Goal: Task Accomplishment & Management: Use online tool/utility

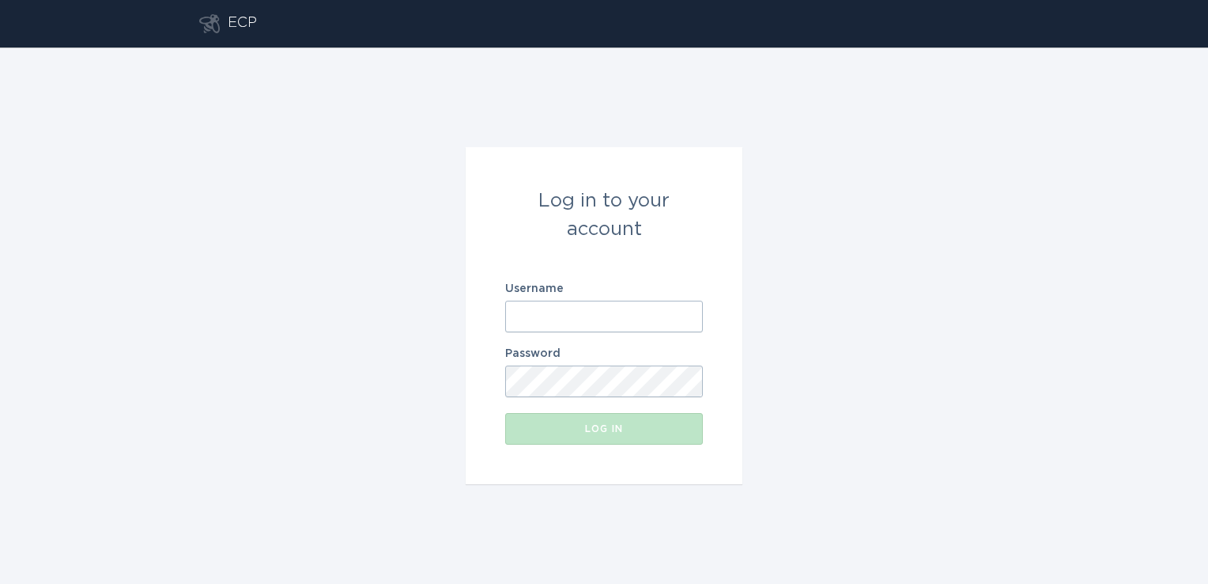
click at [641, 323] on input "Username" at bounding box center [604, 316] width 198 height 32
type input "[PERSON_NAME][EMAIL_ADDRESS][PERSON_NAME][DOMAIN_NAME]"
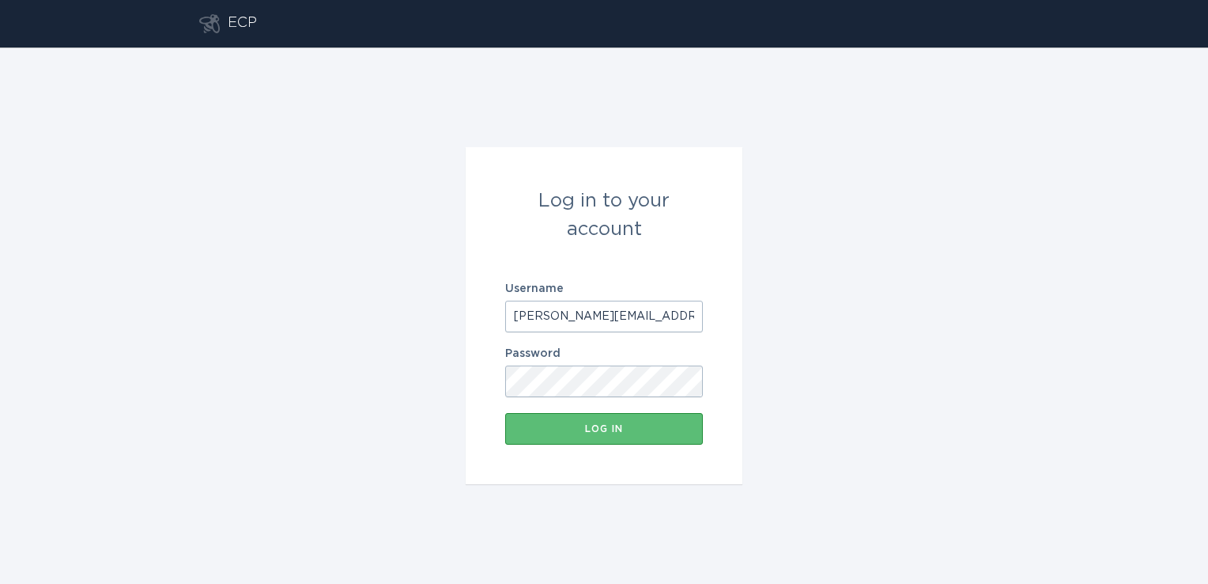
click at [505, 413] on button "Log in" at bounding box center [604, 429] width 198 height 32
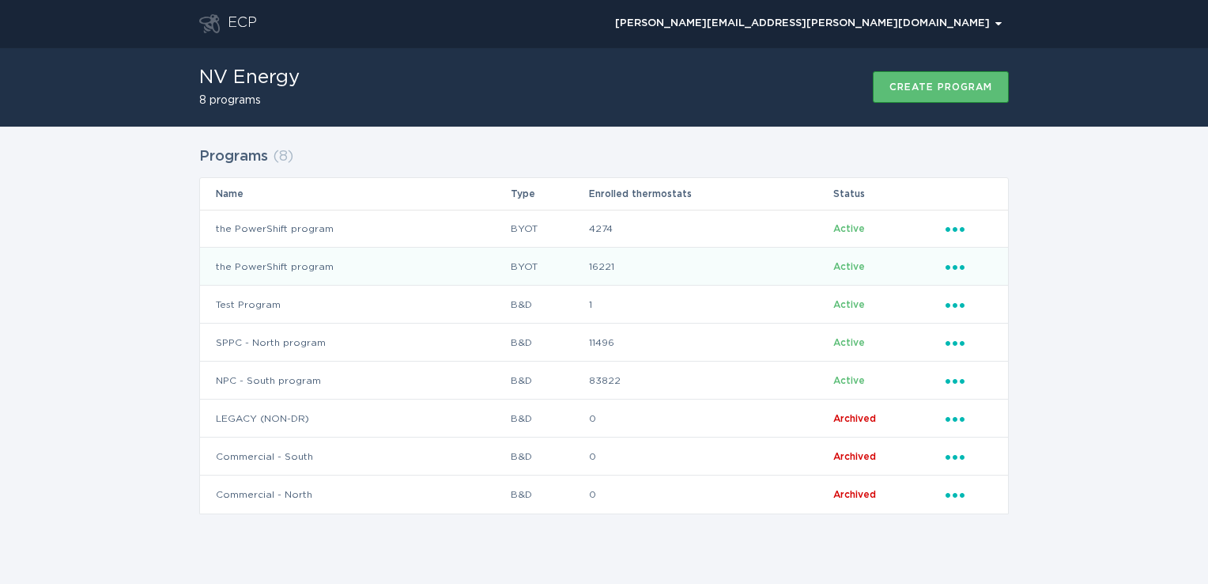
click at [470, 268] on td "the PowerShift program" at bounding box center [355, 266] width 310 height 38
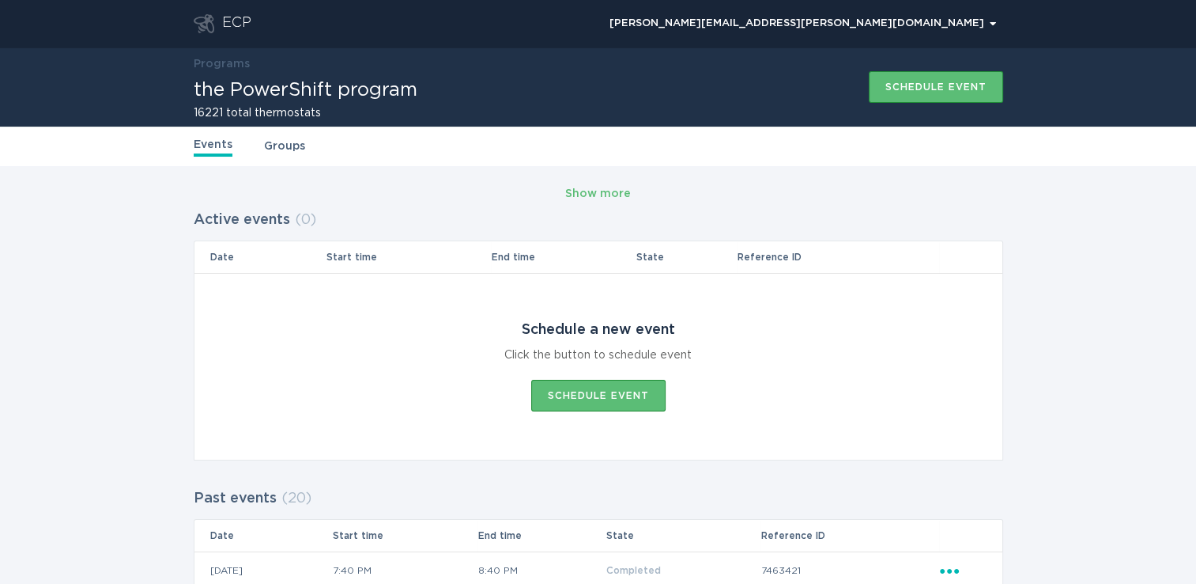
click at [244, 25] on div "ECP" at bounding box center [236, 23] width 29 height 19
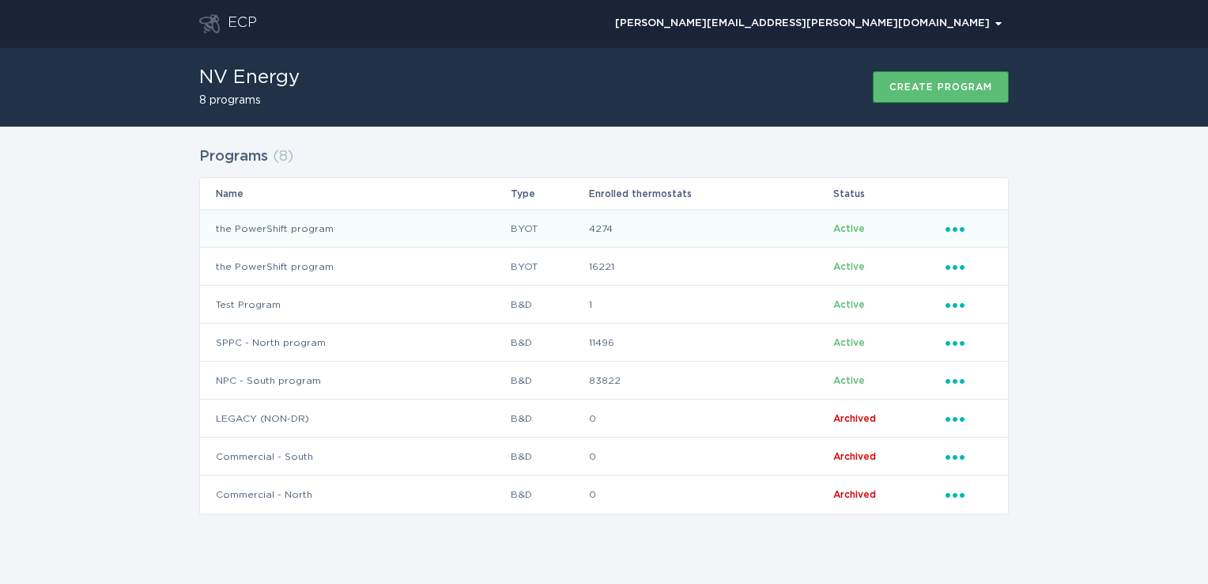
click at [380, 225] on td "the PowerShift program" at bounding box center [355, 229] width 310 height 38
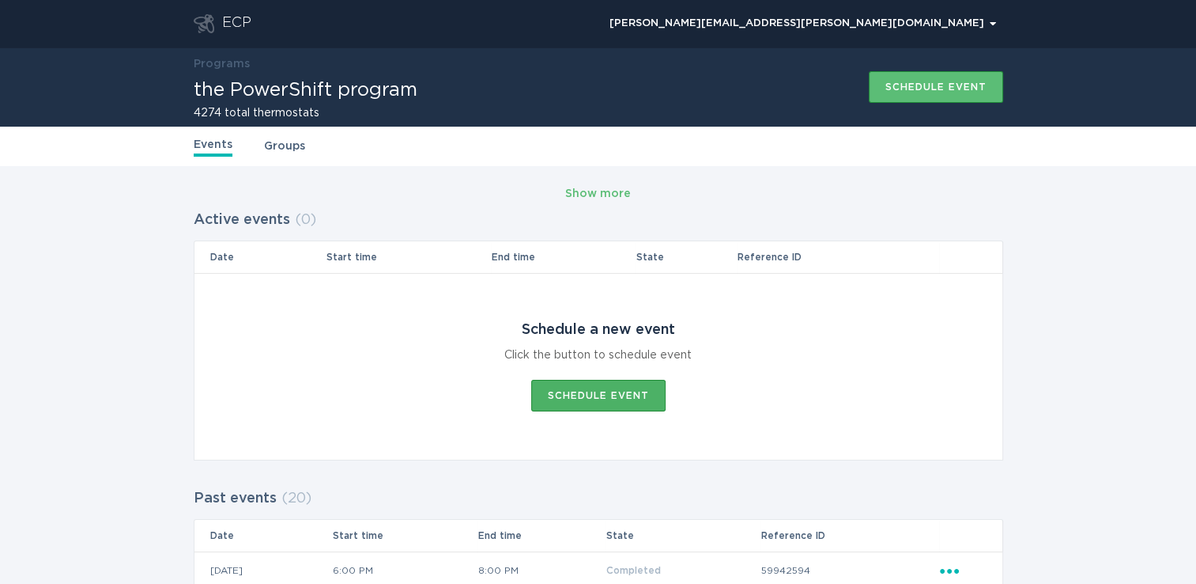
click at [613, 397] on div "Schedule event" at bounding box center [598, 395] width 101 height 9
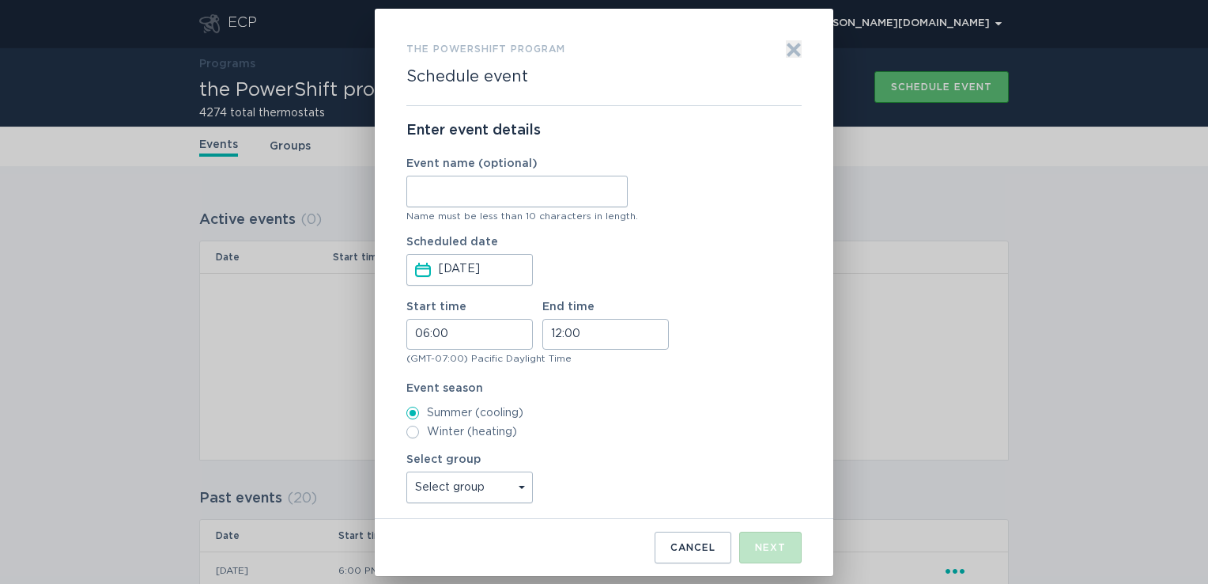
click at [507, 195] on input "Event name (optional)" at bounding box center [516, 192] width 221 height 32
type input "NthStr4Ph1"
click at [465, 338] on input "06:00" at bounding box center [469, 334] width 127 height 31
click at [430, 419] on li "18" at bounding box center [428, 420] width 43 height 19
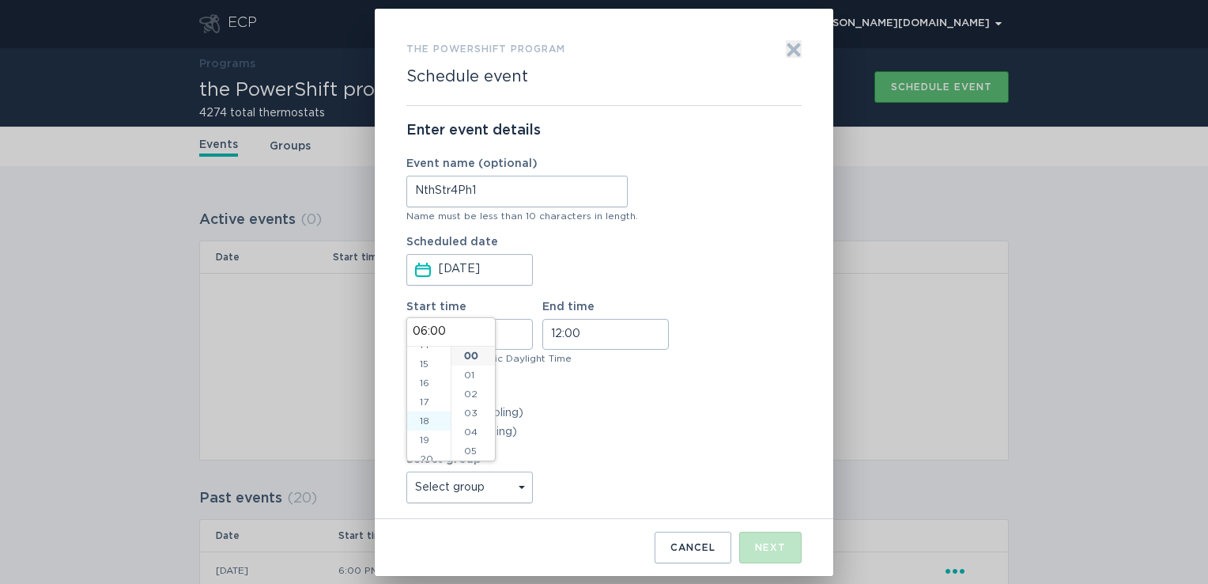
type input "18:00"
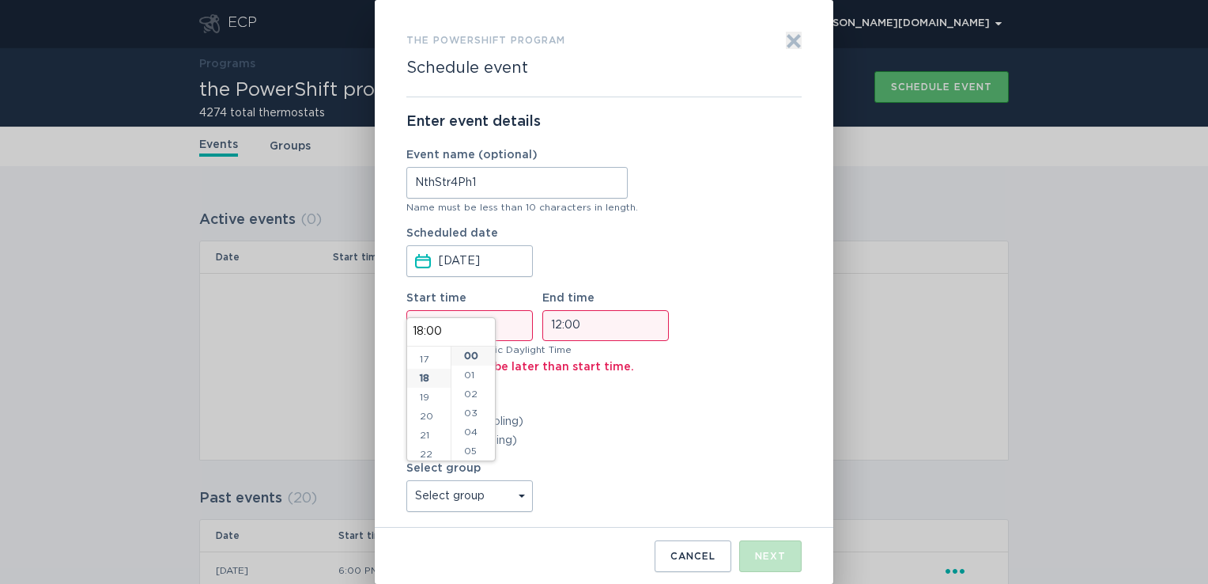
scroll to position [342, 0]
click at [561, 334] on input "12:00" at bounding box center [605, 325] width 127 height 31
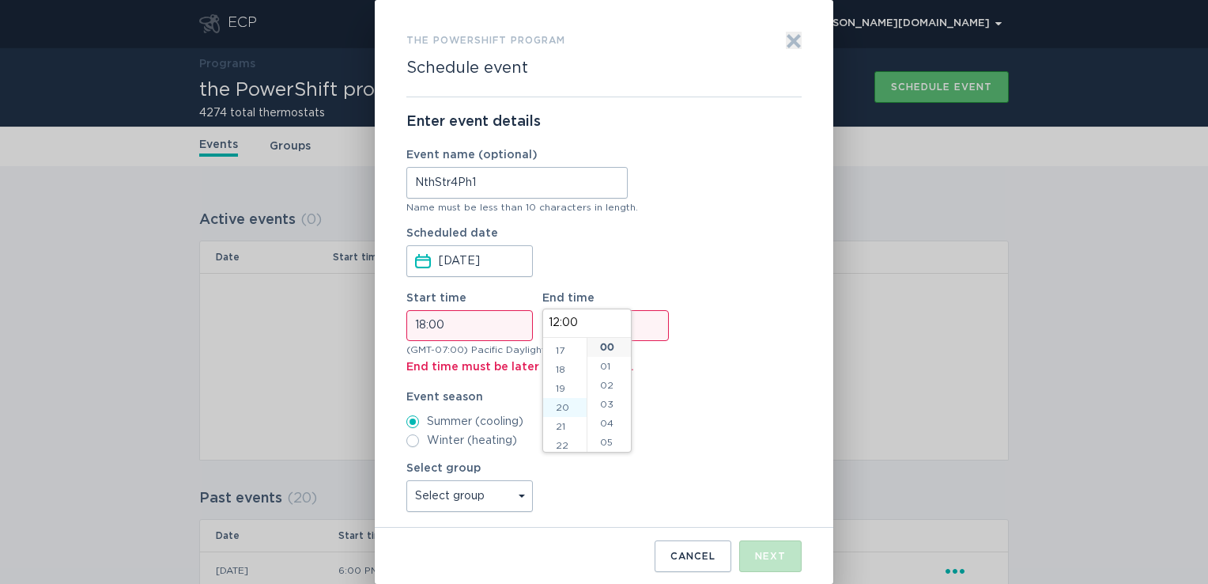
click at [569, 410] on li "20" at bounding box center [564, 407] width 43 height 19
type input "20:00"
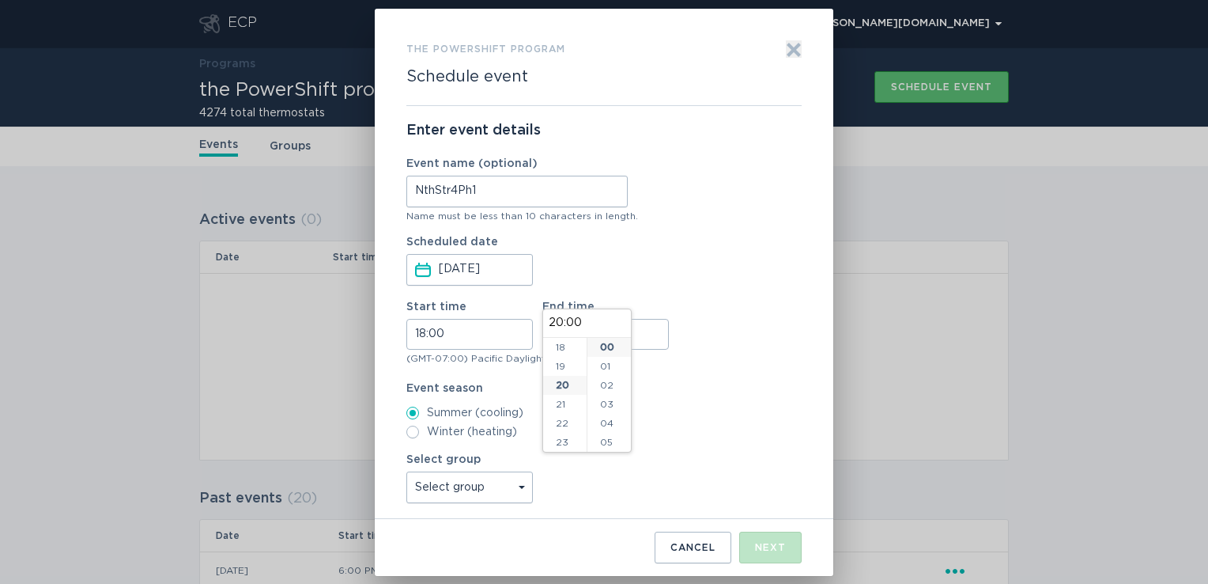
click at [523, 499] on select "Select group All thermostats" at bounding box center [469, 487] width 127 height 32
select select "5e328b14c06a4e318b280cd5f9364b3b"
click at [406, 471] on select "Select group All thermostats" at bounding box center [469, 487] width 127 height 32
click at [758, 550] on div "Next" at bounding box center [770, 546] width 31 height 9
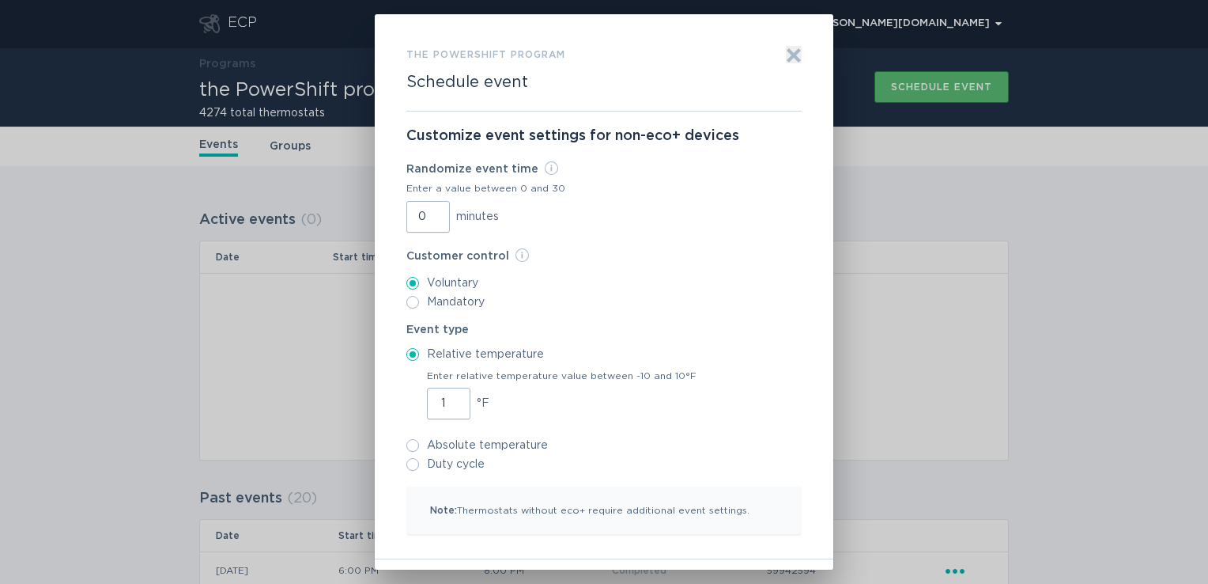
click at [451, 400] on input "1" at bounding box center [448, 403] width 43 height 32
click at [451, 400] on input "2" at bounding box center [448, 403] width 43 height 32
click at [451, 400] on input "3" at bounding box center [448, 403] width 43 height 32
type input "4"
click at [451, 400] on input "4" at bounding box center [448, 403] width 43 height 32
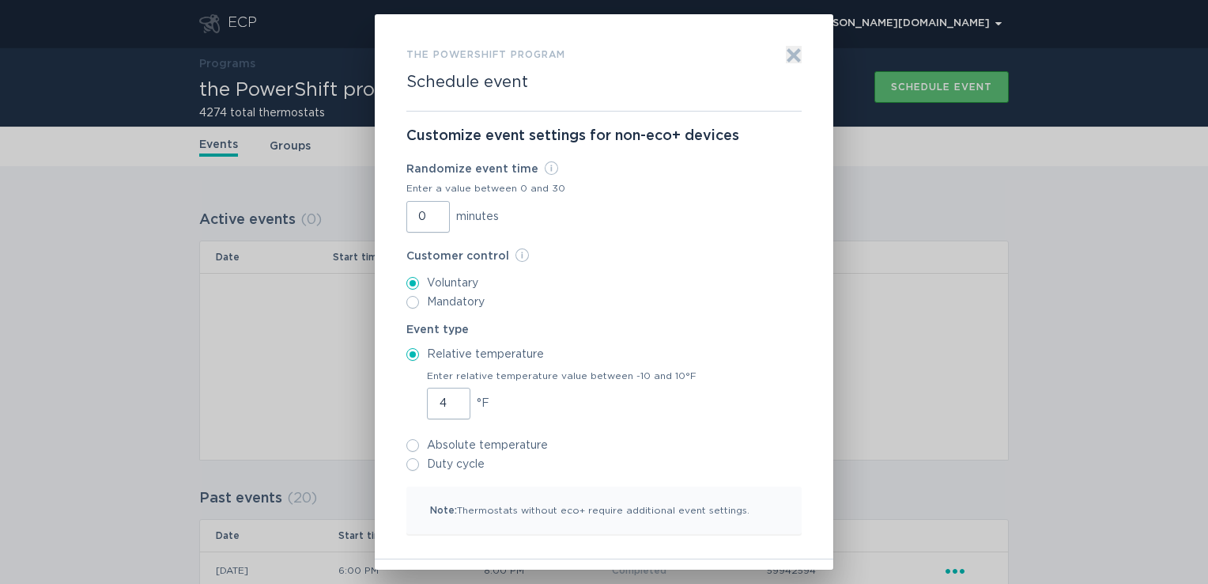
scroll to position [47, 0]
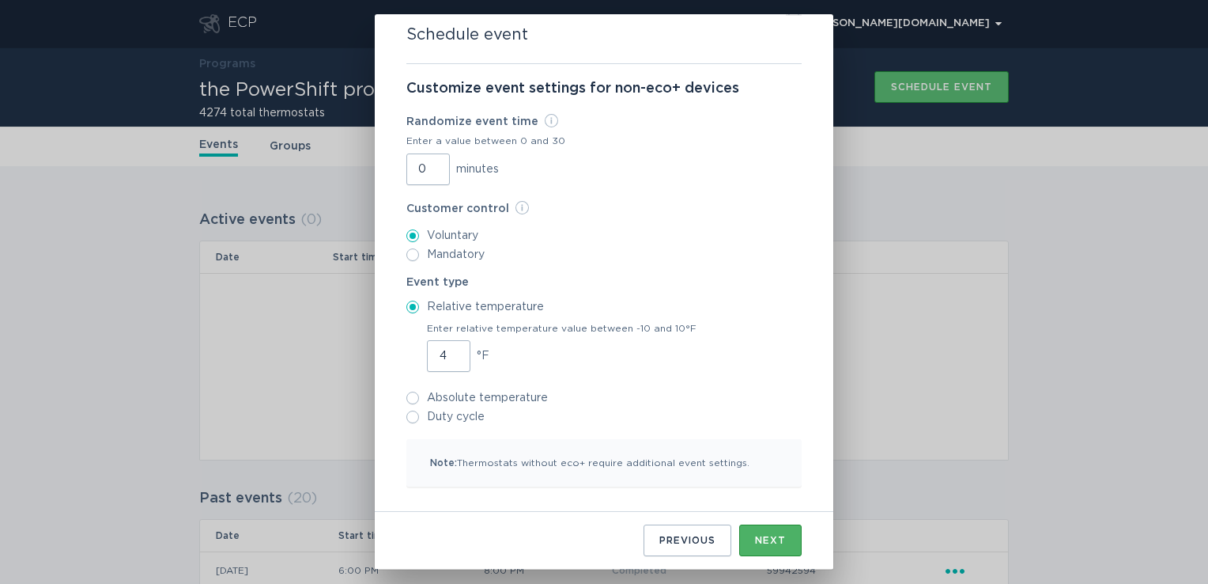
click at [773, 548] on button "Next" at bounding box center [770, 540] width 62 height 32
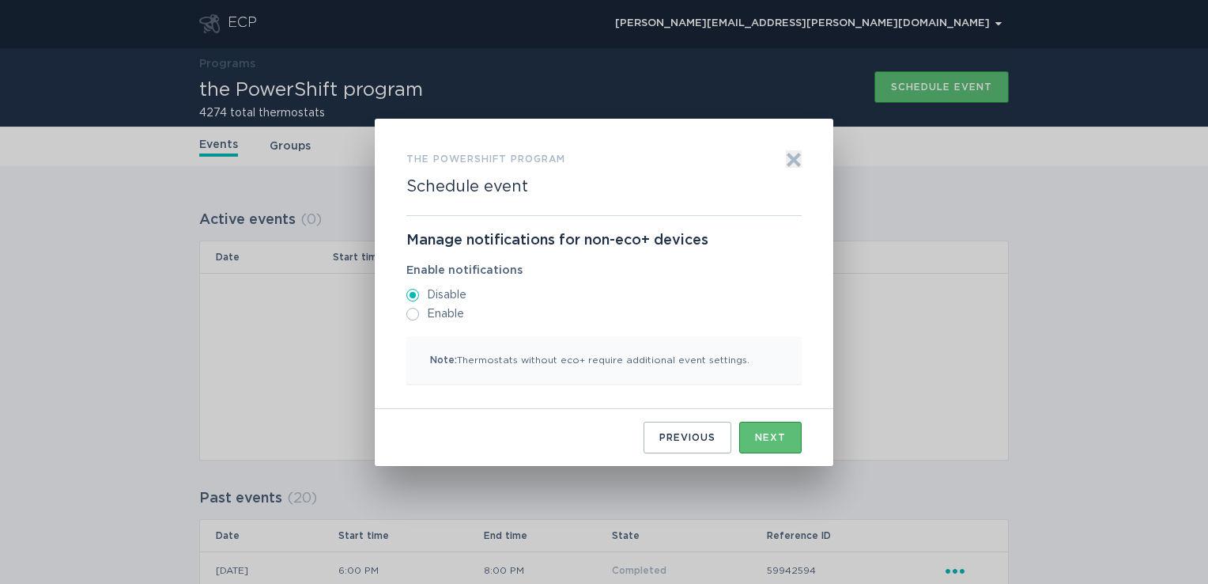
click at [782, 420] on div "Previous Next" at bounding box center [603, 431] width 395 height 44
click at [780, 425] on button "Next" at bounding box center [770, 437] width 62 height 32
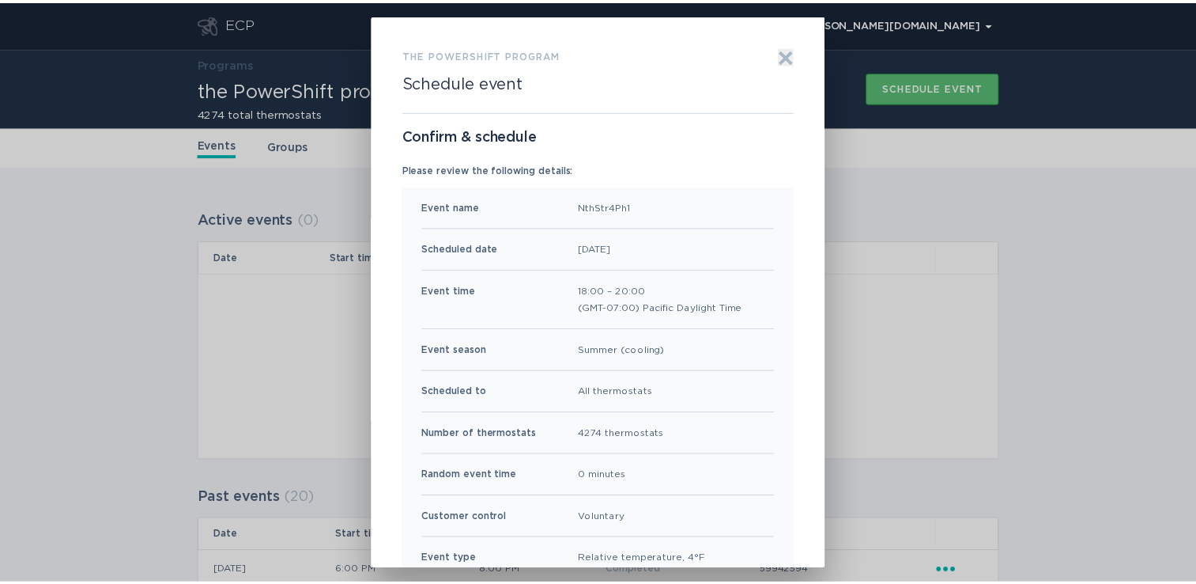
scroll to position [125, 0]
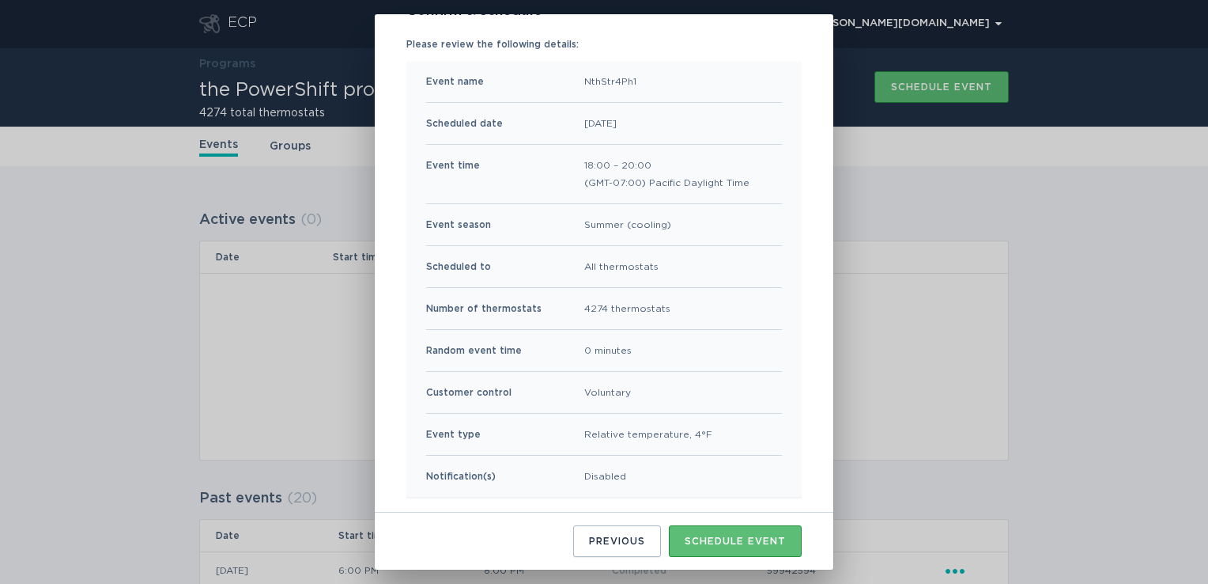
click at [722, 558] on div "the PowerShift program Schedule event Exit Confirm & schedule Please review the…" at bounding box center [604, 291] width 459 height 554
click at [723, 549] on button "Schedule event" at bounding box center [735, 541] width 133 height 32
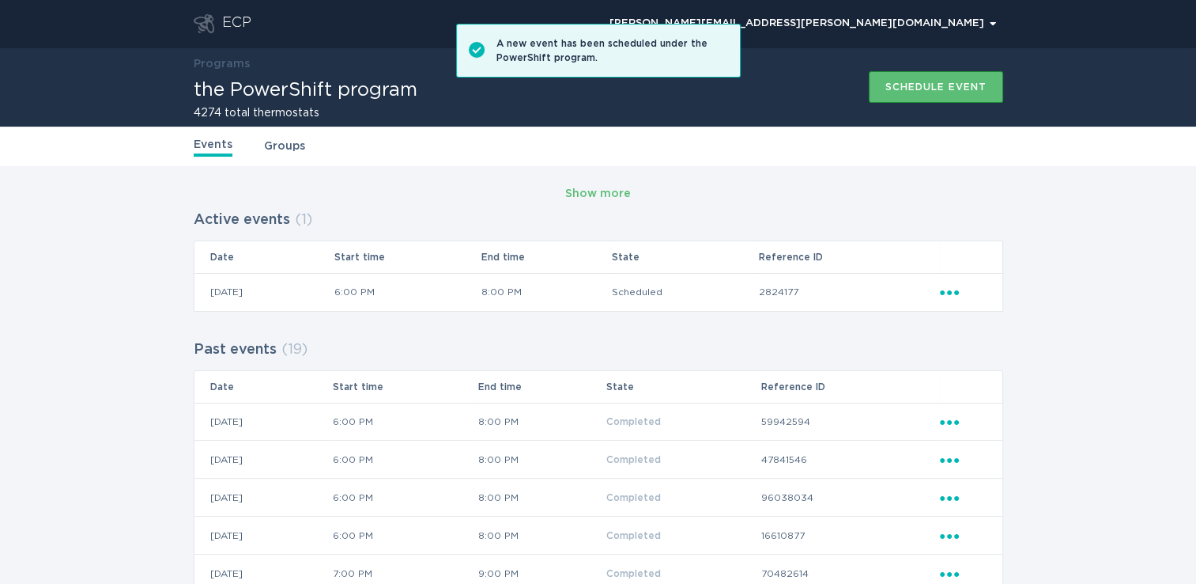
click at [232, 33] on header "ECP [PERSON_NAME][EMAIL_ADDRESS][PERSON_NAME][DOMAIN_NAME] Chevron" at bounding box center [599, 23] width 810 height 47
click at [232, 26] on div "ECP" at bounding box center [236, 23] width 29 height 19
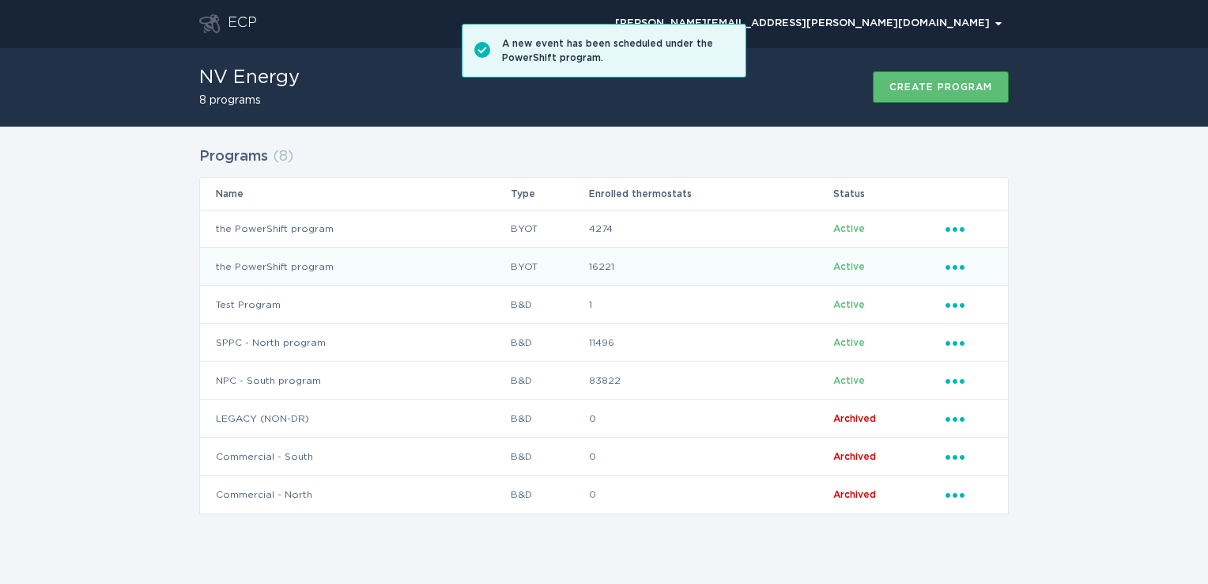
click at [360, 257] on td "the PowerShift program" at bounding box center [355, 266] width 310 height 38
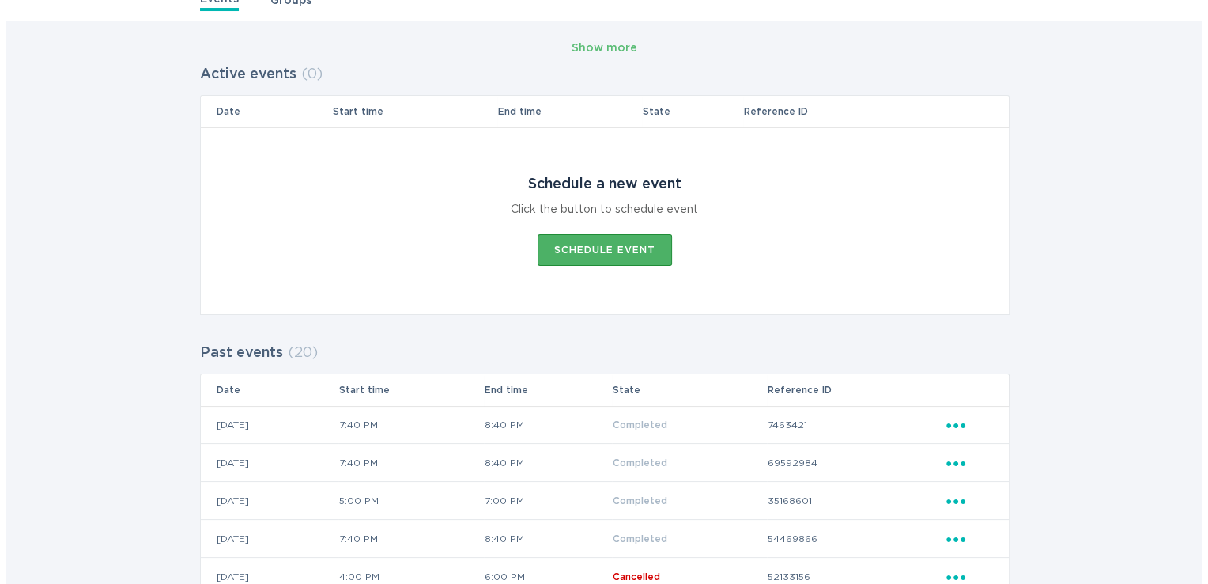
scroll to position [148, 0]
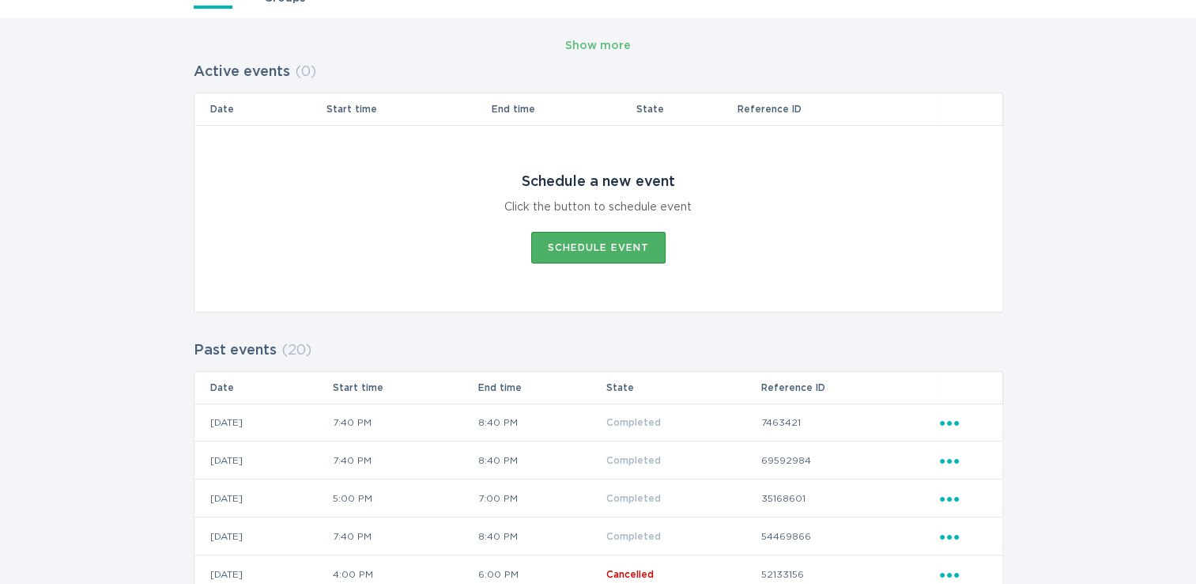
click at [596, 245] on div "Schedule event" at bounding box center [598, 247] width 101 height 9
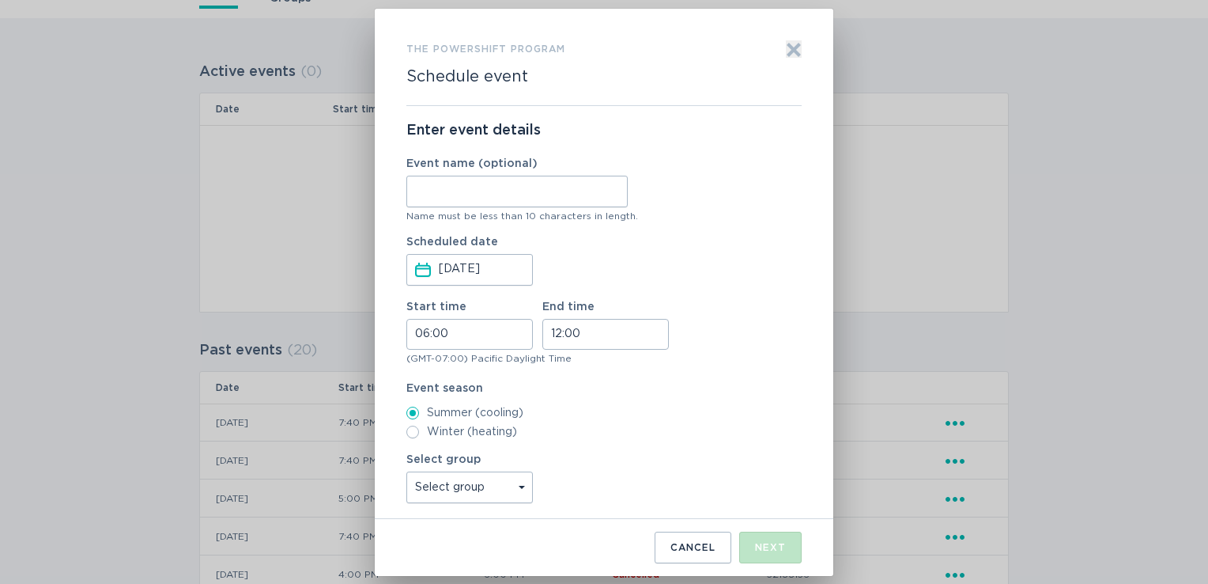
click at [470, 191] on input "Event name (optional)" at bounding box center [516, 192] width 221 height 32
type input "SthStr4Ph3"
click at [444, 327] on input "06:00" at bounding box center [469, 334] width 127 height 31
click at [423, 421] on li "19" at bounding box center [428, 424] width 43 height 19
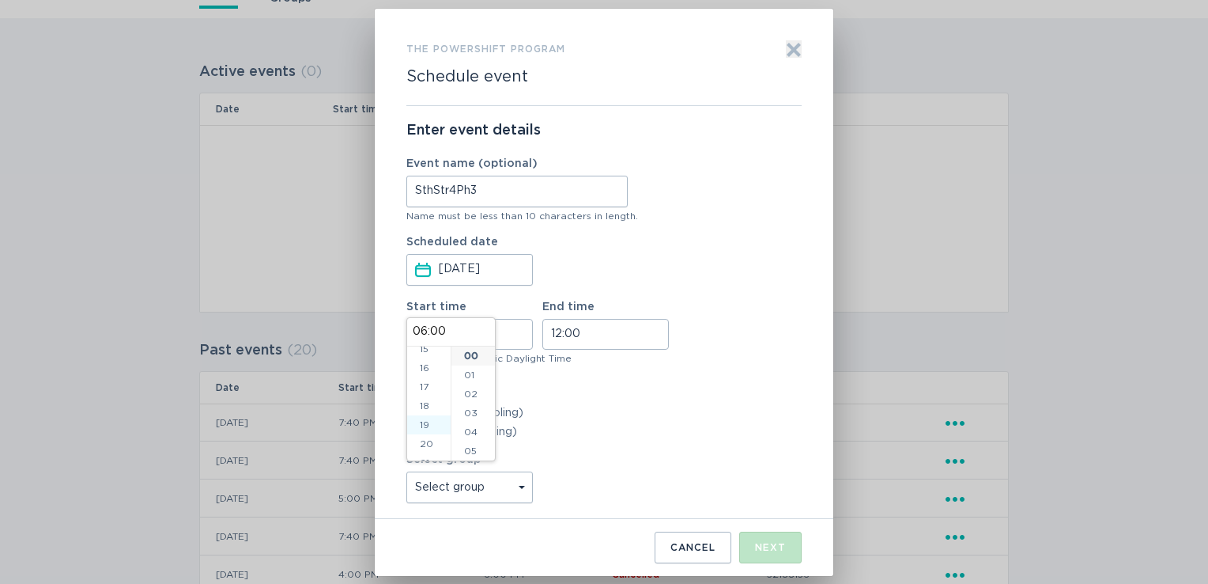
type input "19:00"
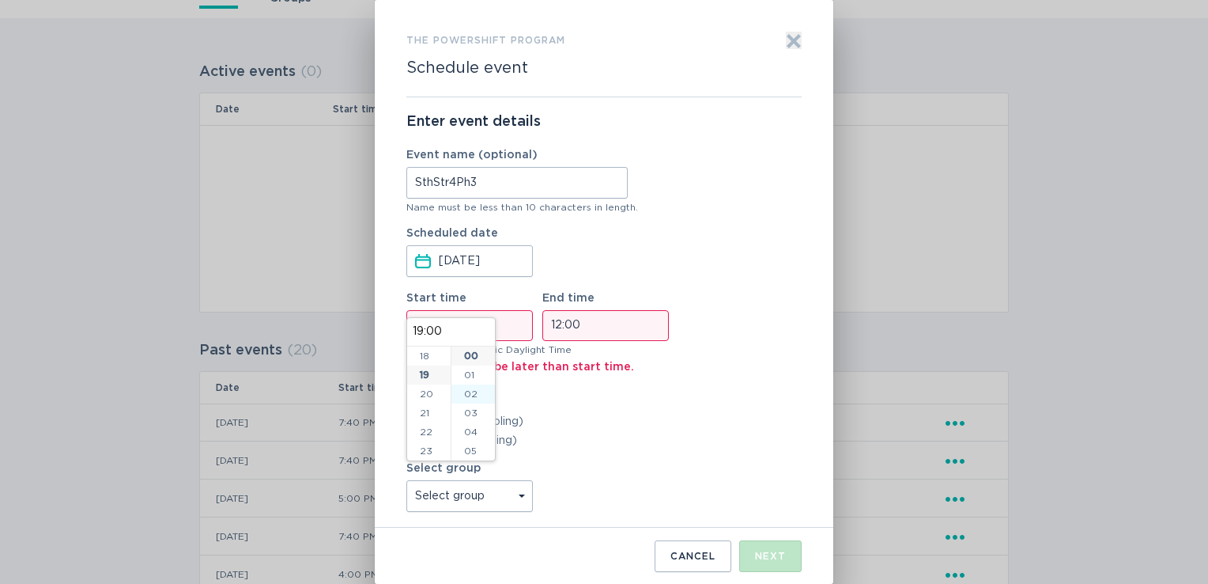
scroll to position [342, 0]
click at [471, 437] on li "40" at bounding box center [472, 430] width 43 height 19
type input "19:40"
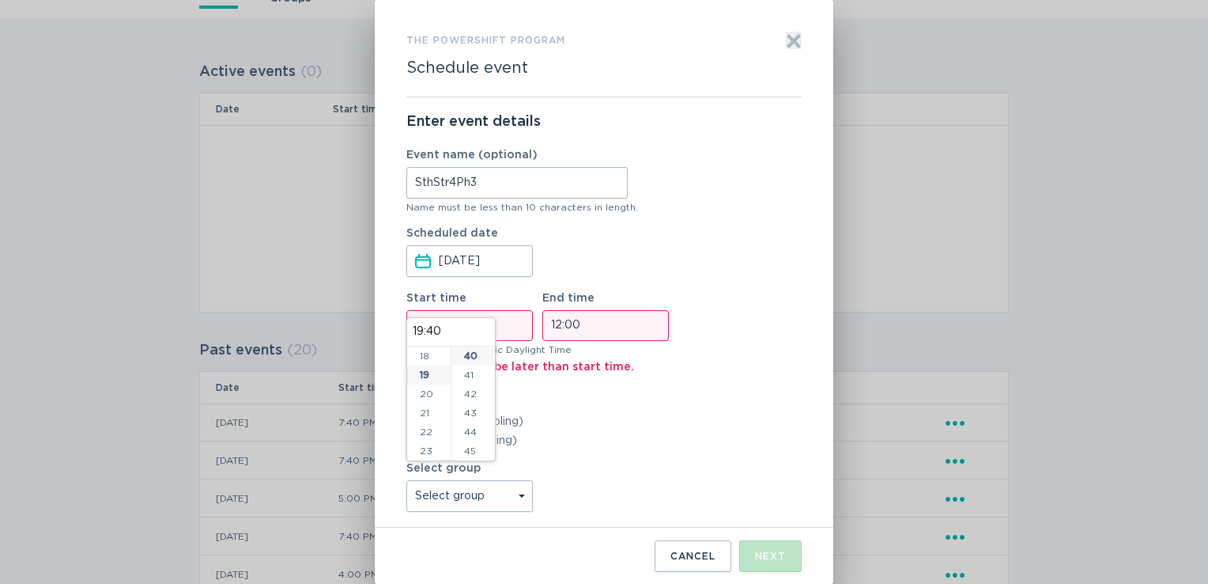
click at [564, 334] on input "12:00" at bounding box center [605, 325] width 127 height 31
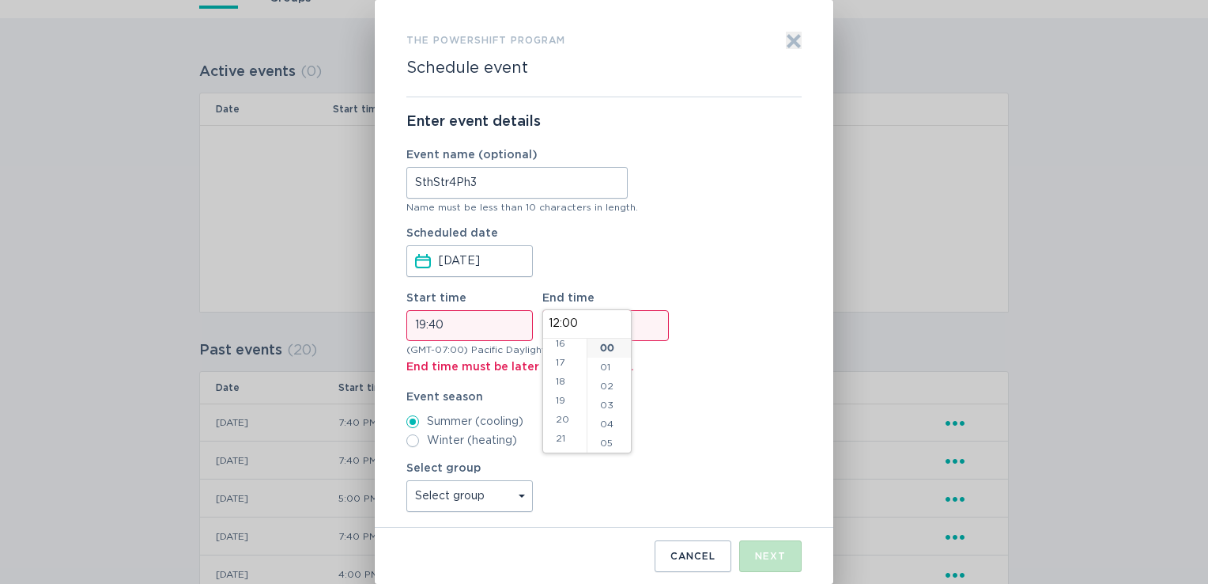
scroll to position [342, 0]
click at [564, 382] on li "20" at bounding box center [564, 385] width 43 height 19
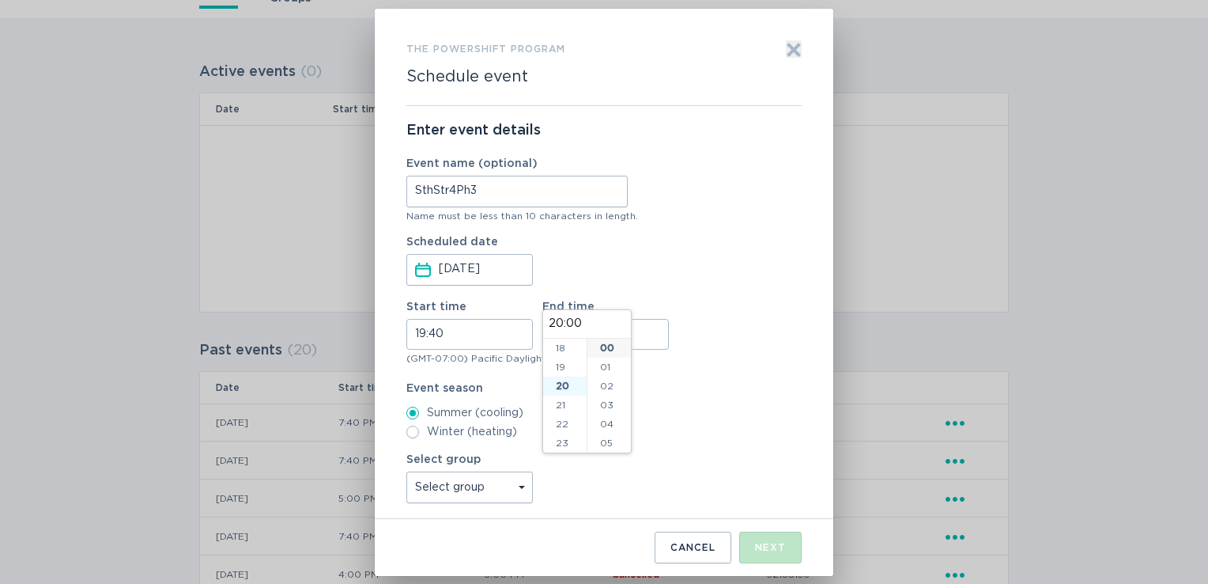
type input "20:00"
click at [600, 387] on li "39" at bounding box center [608, 382] width 43 height 19
type input "20:39"
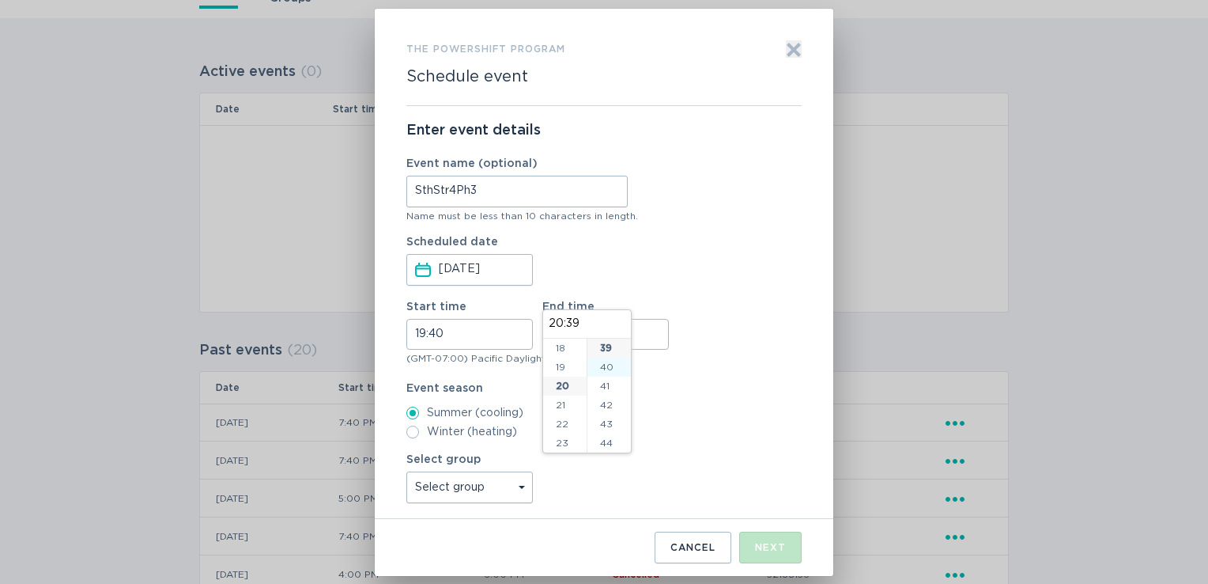
click at [604, 368] on li "40" at bounding box center [608, 366] width 43 height 19
type input "20:40"
click at [572, 489] on div "Select group Select group Reliability Subs Groups All thermostats All_Other_BYO…" at bounding box center [603, 478] width 395 height 49
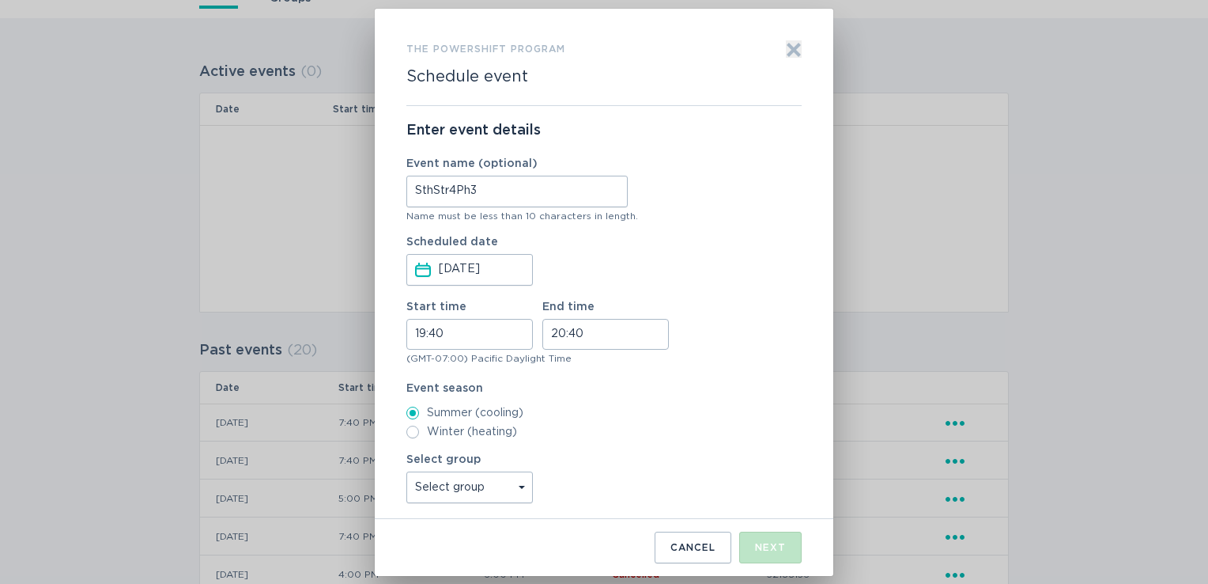
click at [534, 491] on div "Select group Select group Reliability Subs Groups All thermostats All_Other_BYO…" at bounding box center [603, 478] width 395 height 49
click at [526, 492] on select "Select group Reliability Subs Groups All thermostats All_Other_BYOTS" at bounding box center [469, 487] width 127 height 32
select select "e66ce021dec64cd3ad2704c1c71b2170"
click at [406, 471] on select "Select group Reliability Subs Groups All thermostats All_Other_BYOTS" at bounding box center [469, 487] width 127 height 32
click at [770, 552] on div "Next" at bounding box center [770, 546] width 31 height 9
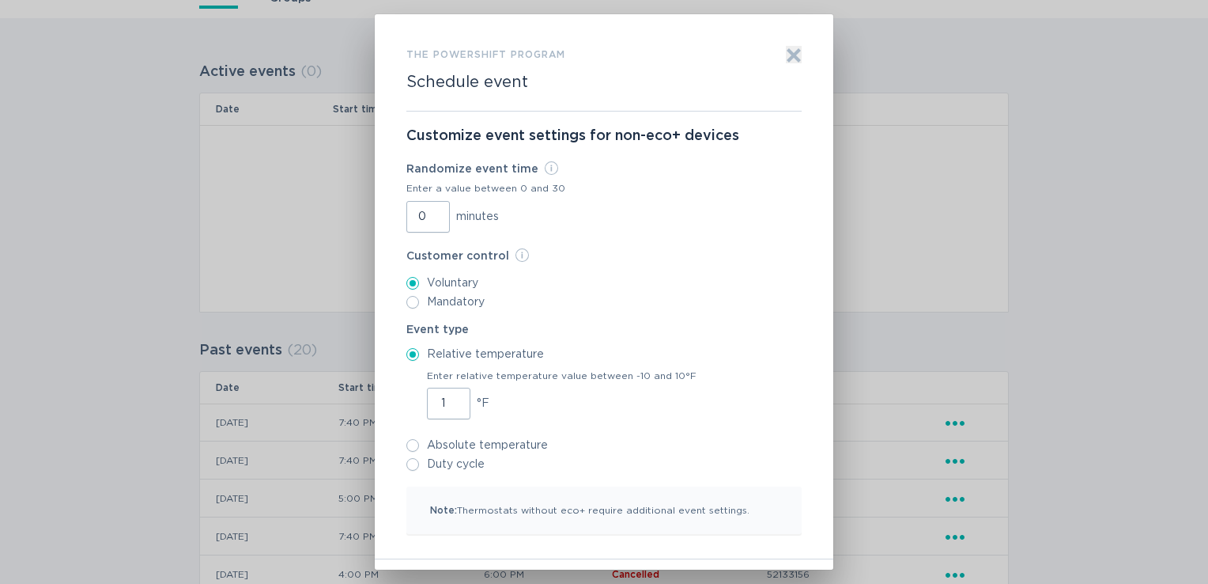
click at [451, 401] on input "1" at bounding box center [448, 403] width 43 height 32
click at [451, 401] on input "2" at bounding box center [448, 403] width 43 height 32
click at [451, 401] on input "3" at bounding box center [448, 403] width 43 height 32
type input "4"
click at [451, 401] on input "4" at bounding box center [448, 403] width 43 height 32
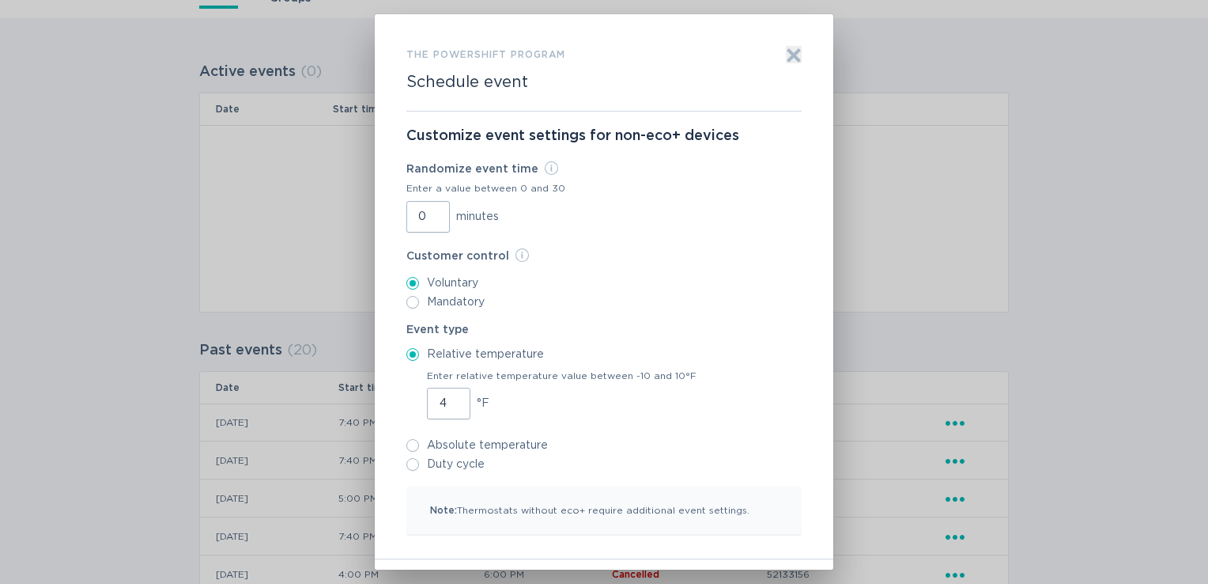
scroll to position [47, 0]
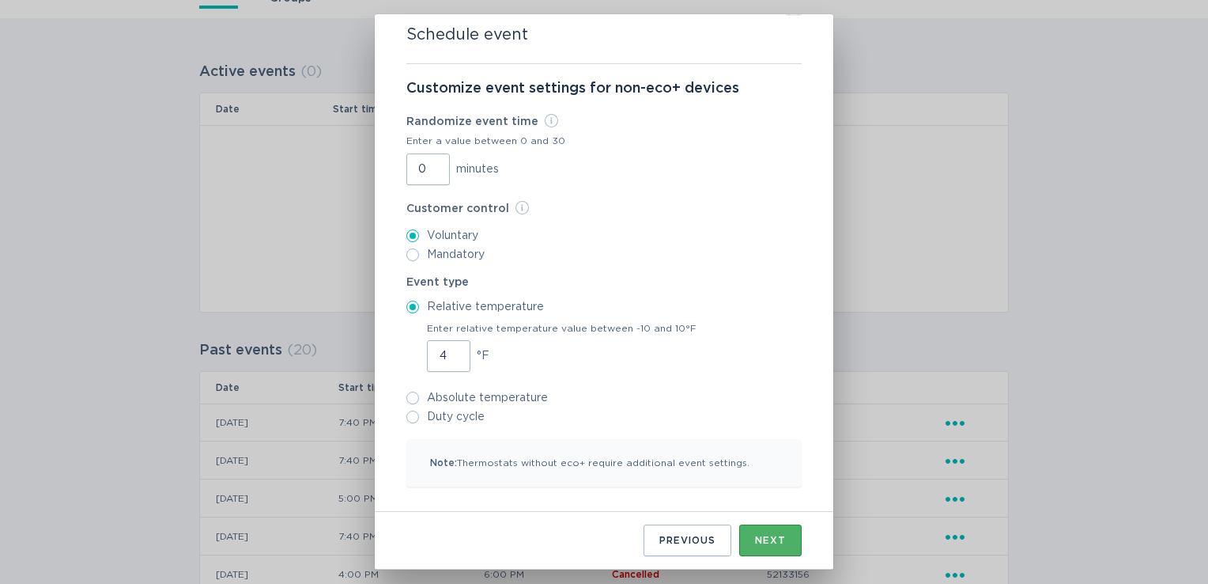
click at [772, 547] on button "Next" at bounding box center [770, 540] width 62 height 32
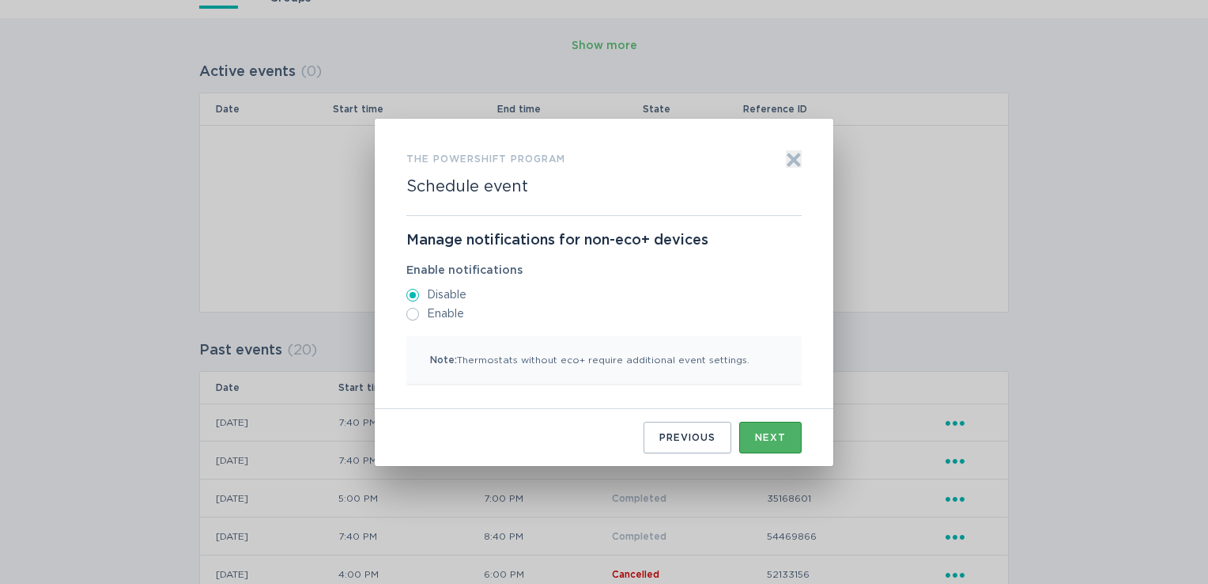
scroll to position [0, 0]
click at [761, 445] on button "Next" at bounding box center [770, 437] width 62 height 32
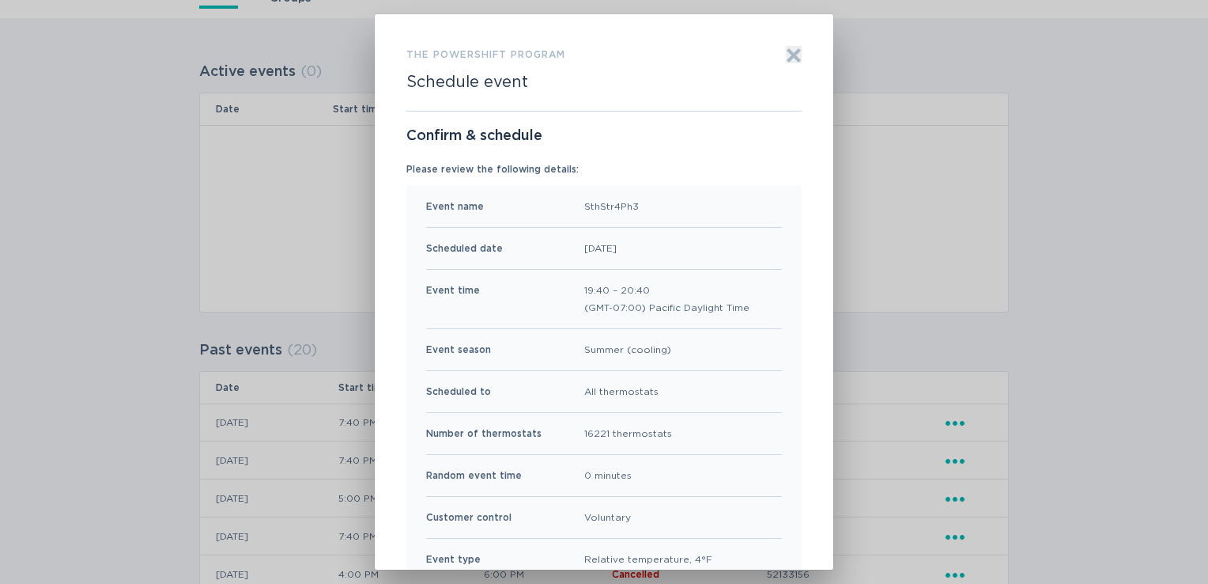
scroll to position [125, 0]
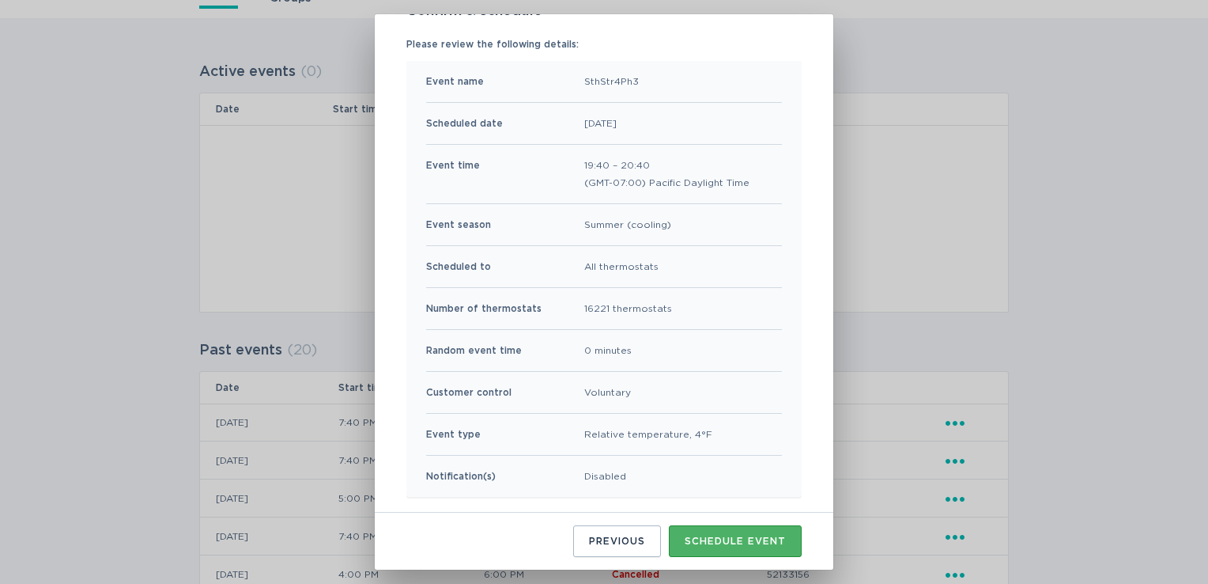
click at [708, 551] on button "Schedule event" at bounding box center [735, 541] width 133 height 32
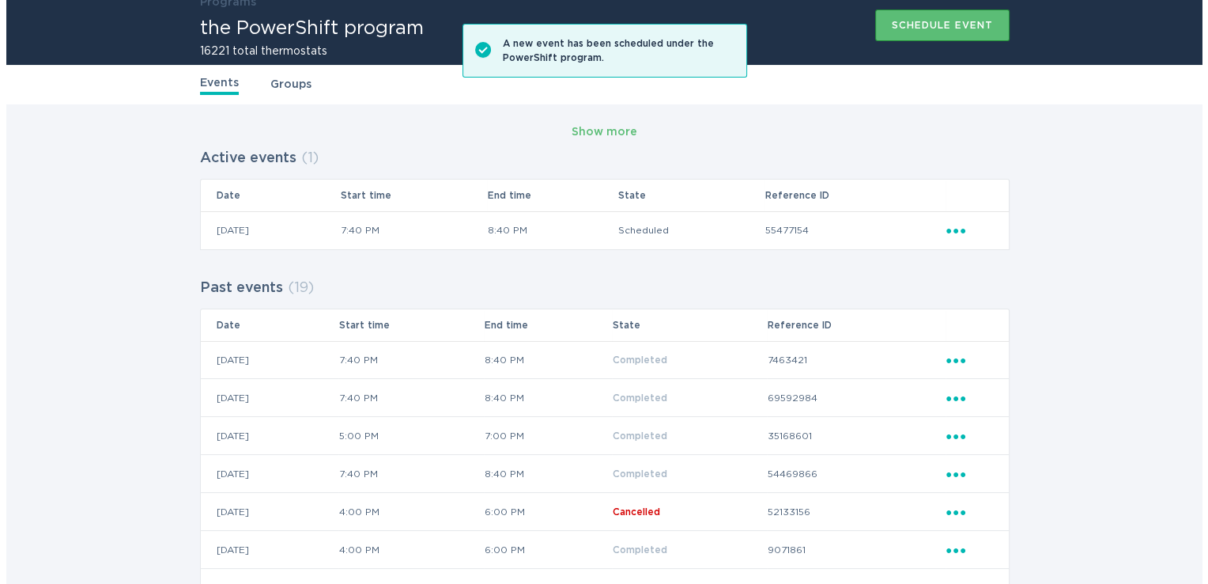
scroll to position [0, 0]
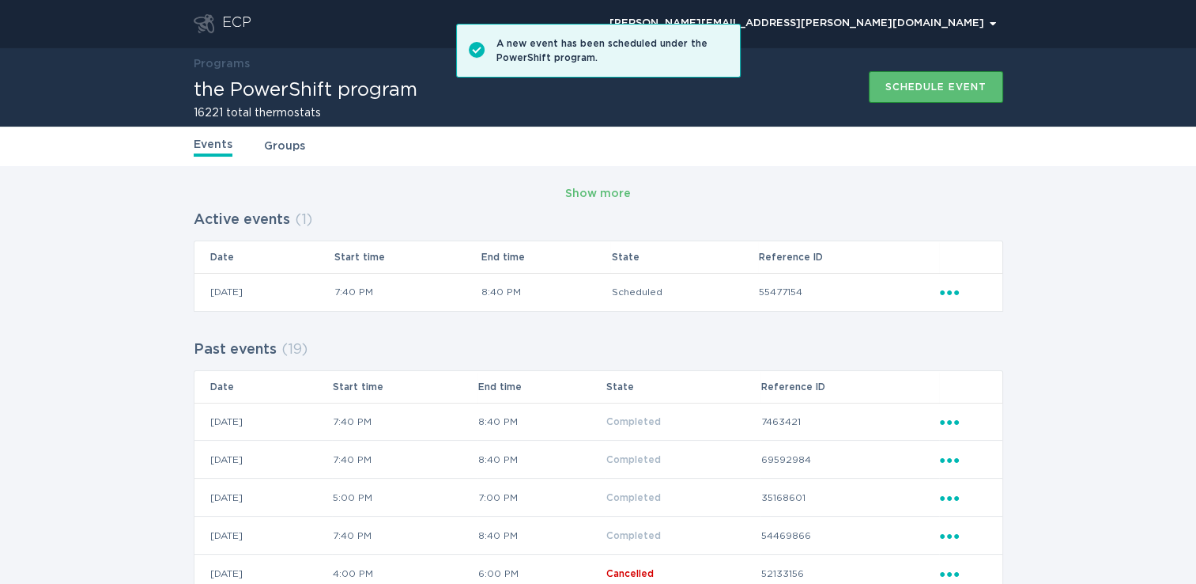
click at [240, 28] on div "ECP" at bounding box center [236, 23] width 29 height 19
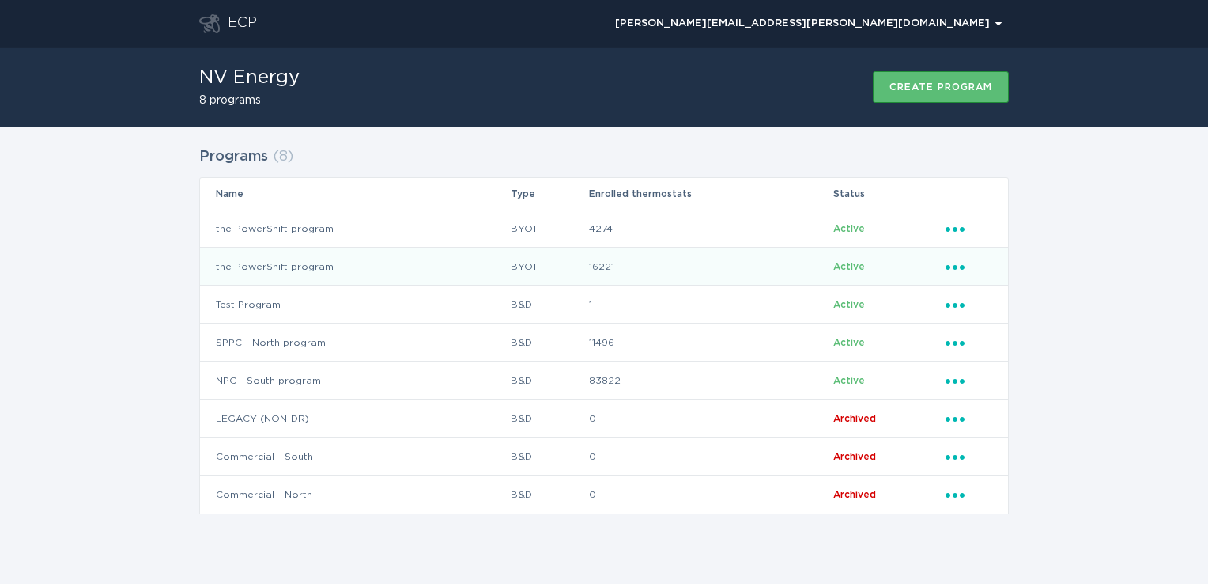
click at [408, 273] on td "the PowerShift program" at bounding box center [355, 266] width 310 height 38
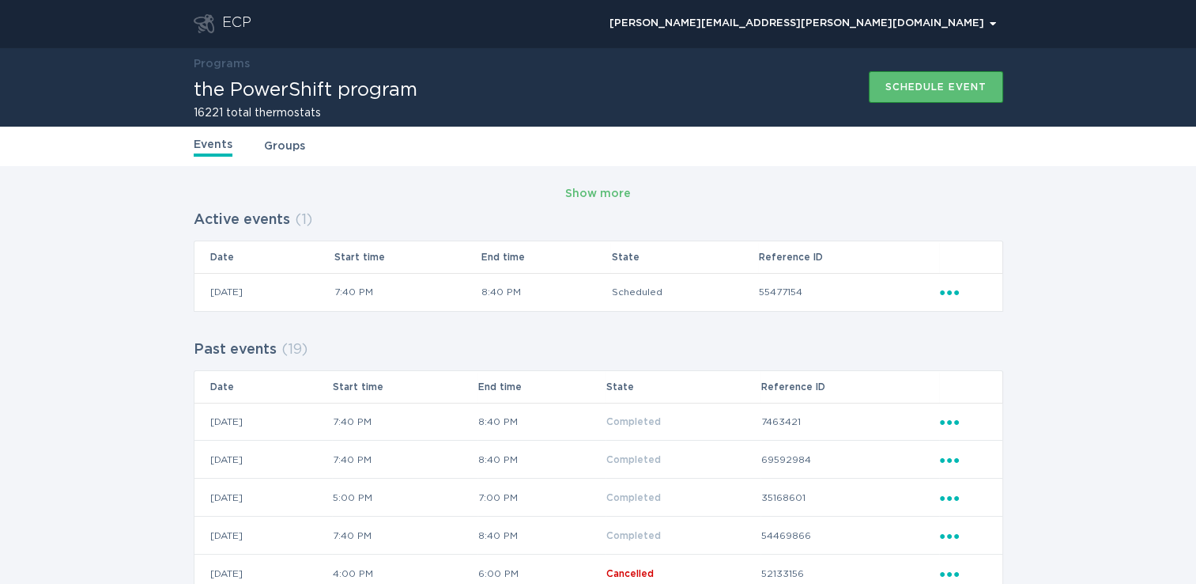
click at [229, 20] on div "ECP" at bounding box center [236, 23] width 29 height 19
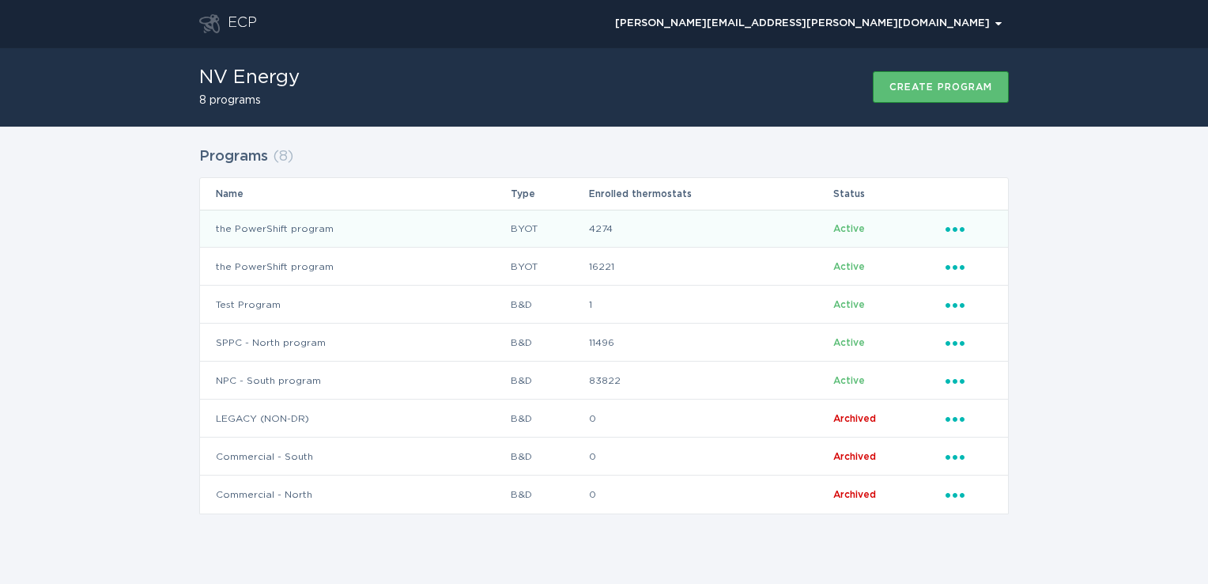
click at [334, 222] on td "the PowerShift program" at bounding box center [355, 229] width 310 height 38
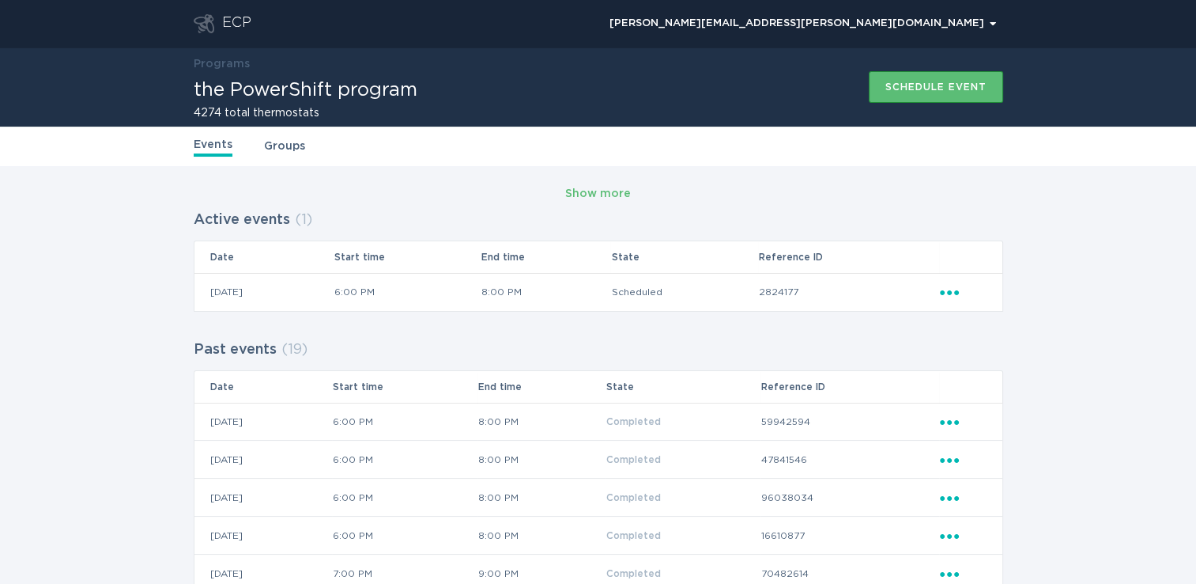
click at [232, 11] on header "ECP [PERSON_NAME][EMAIL_ADDRESS][PERSON_NAME][DOMAIN_NAME] Chevron" at bounding box center [599, 23] width 810 height 47
click at [231, 17] on div "ECP" at bounding box center [236, 23] width 29 height 19
